Goal: Find specific page/section: Find specific page/section

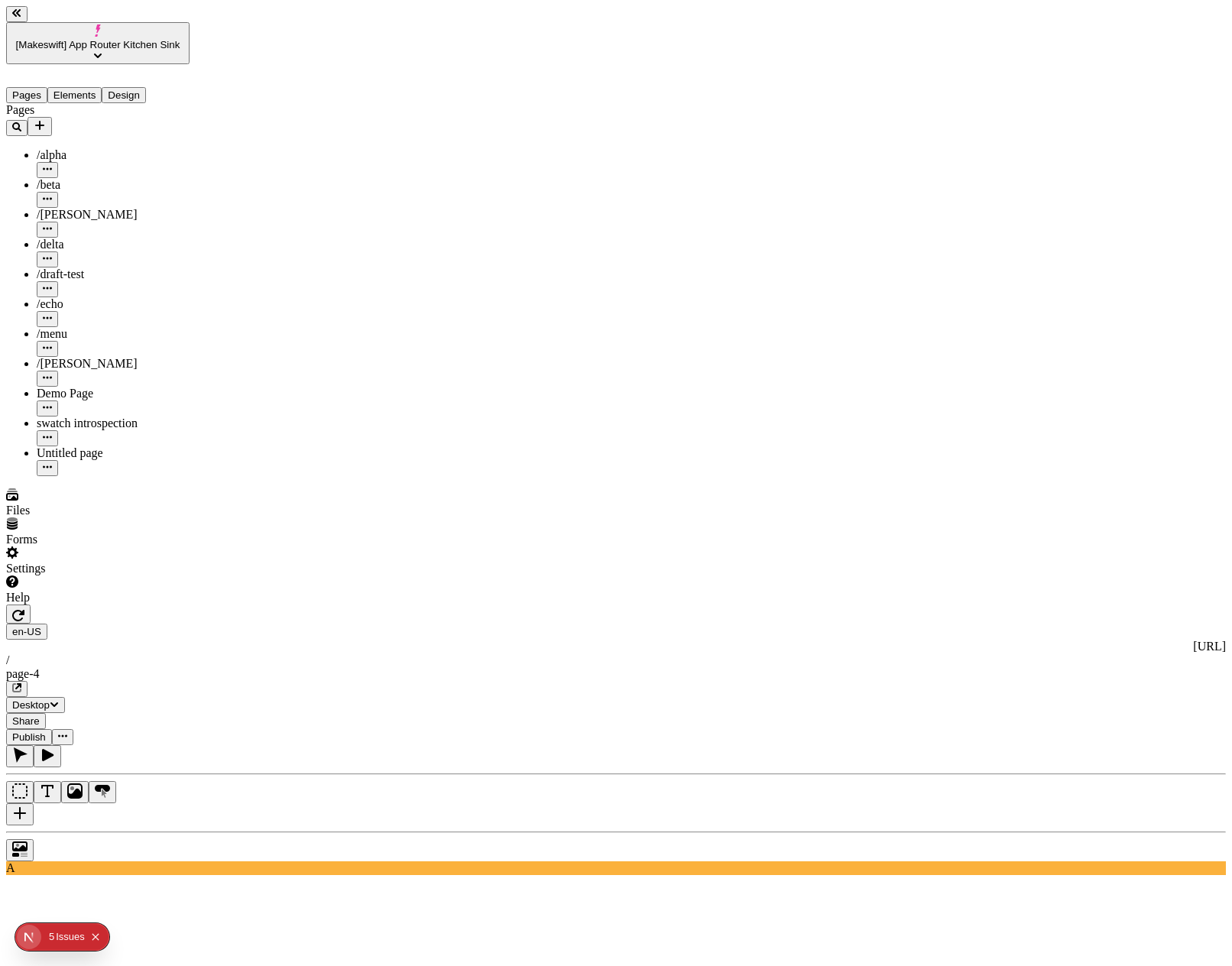
click at [25, 610] on icon "button" at bounding box center [18, 616] width 12 height 12
click at [58, 446] on div "Untitled page" at bounding box center [113, 461] width 153 height 30
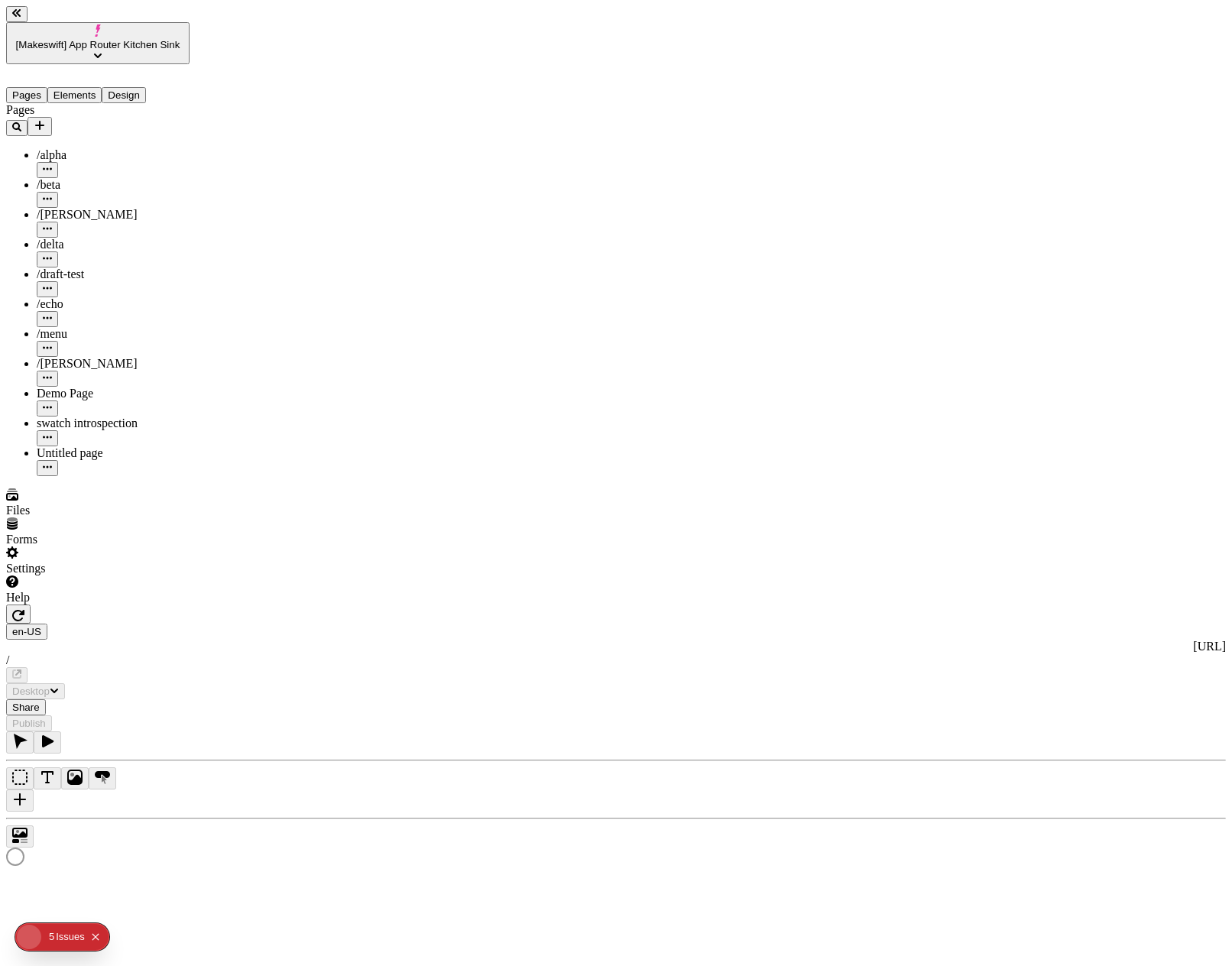
type input "/page-3"
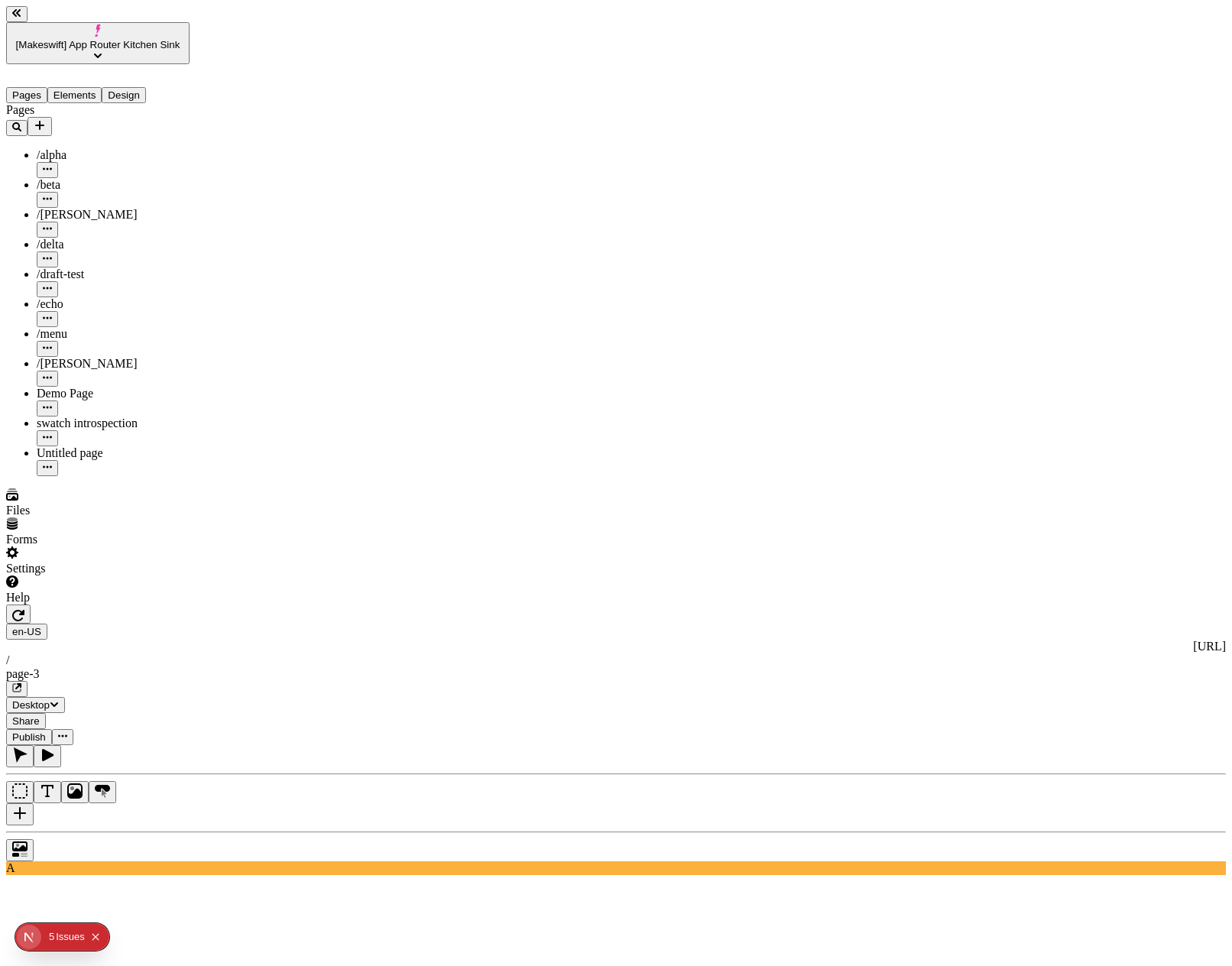
click at [47, 387] on div "Demo Page" at bounding box center [113, 394] width 153 height 14
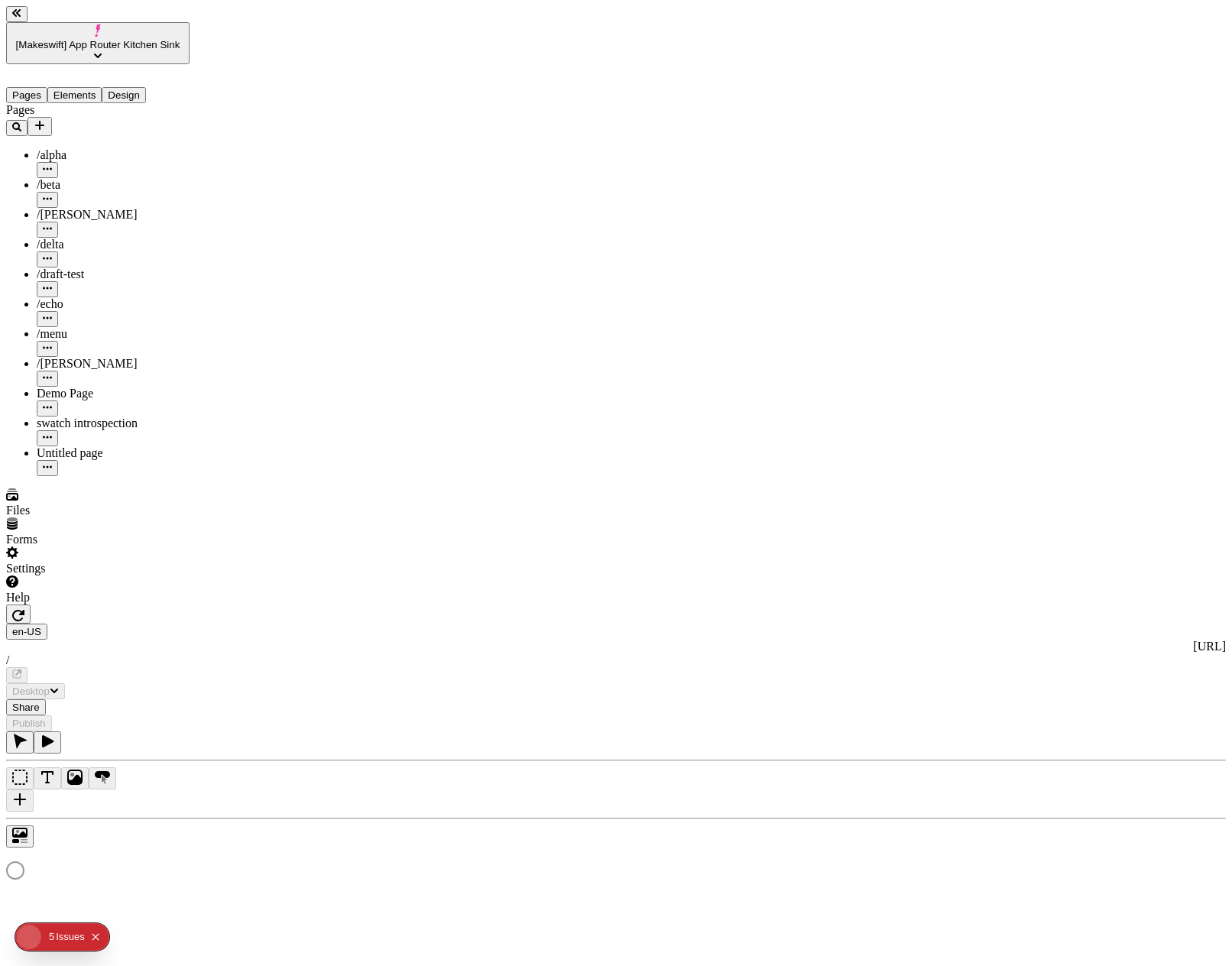
type input "/demo-page"
